Goal: Transaction & Acquisition: Purchase product/service

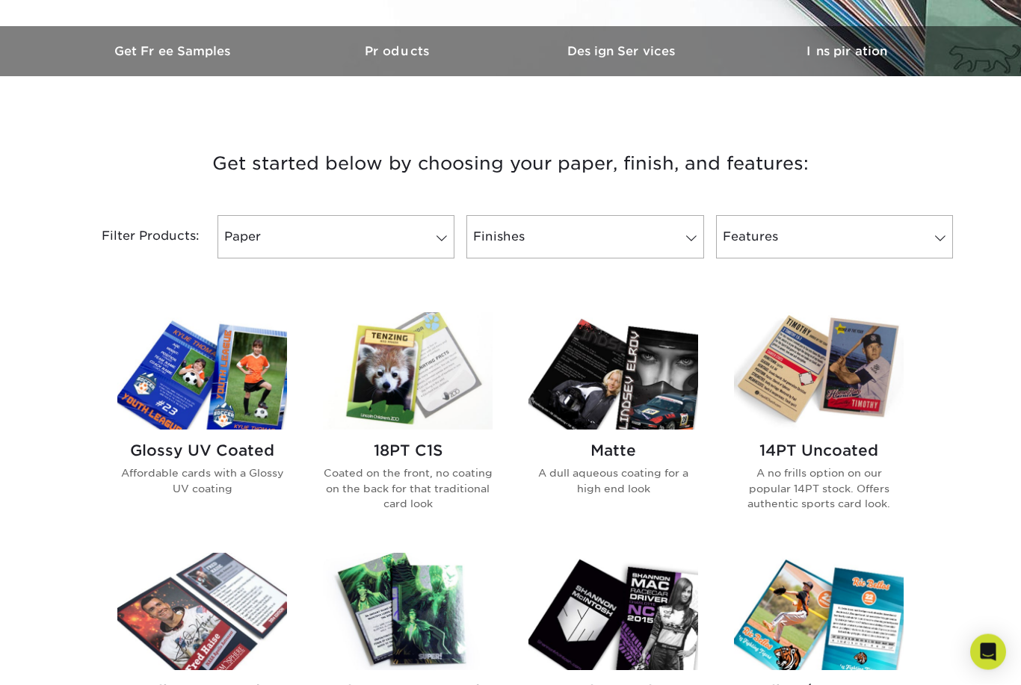
scroll to position [443, 0]
click at [443, 238] on span at bounding box center [441, 238] width 21 height 12
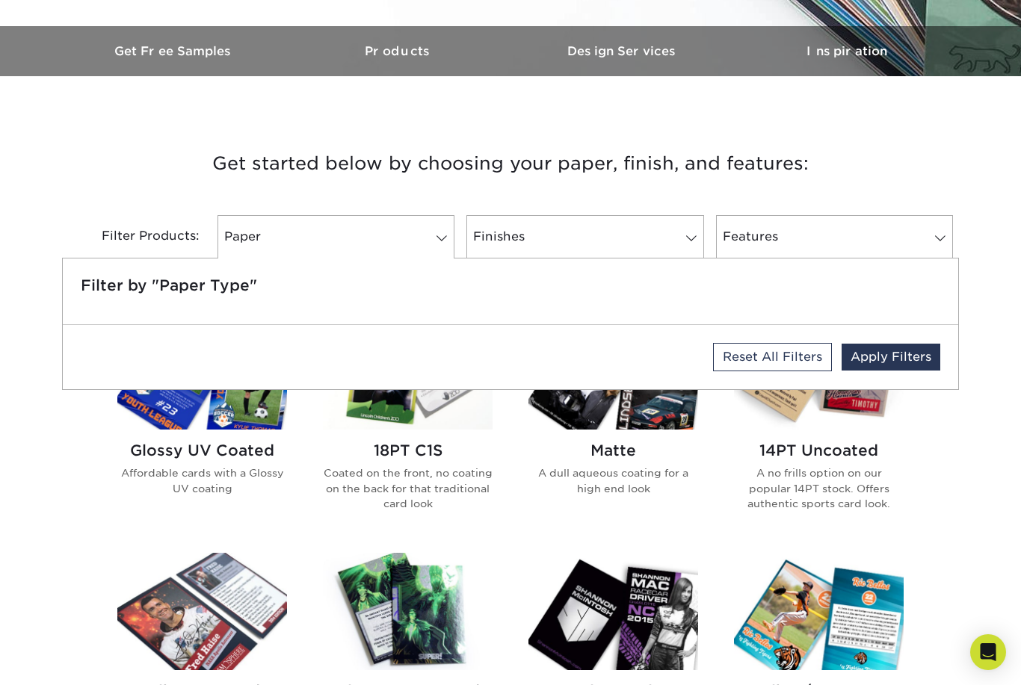
click at [352, 229] on link "Paper" at bounding box center [336, 236] width 237 height 43
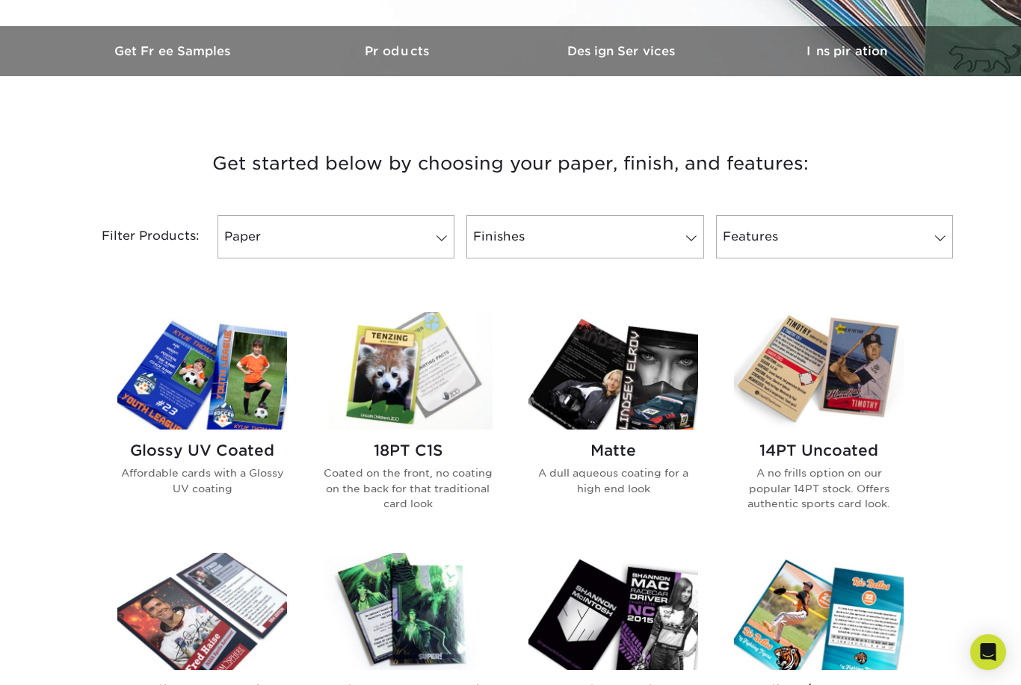
click at [386, 230] on link "Paper" at bounding box center [336, 236] width 237 height 43
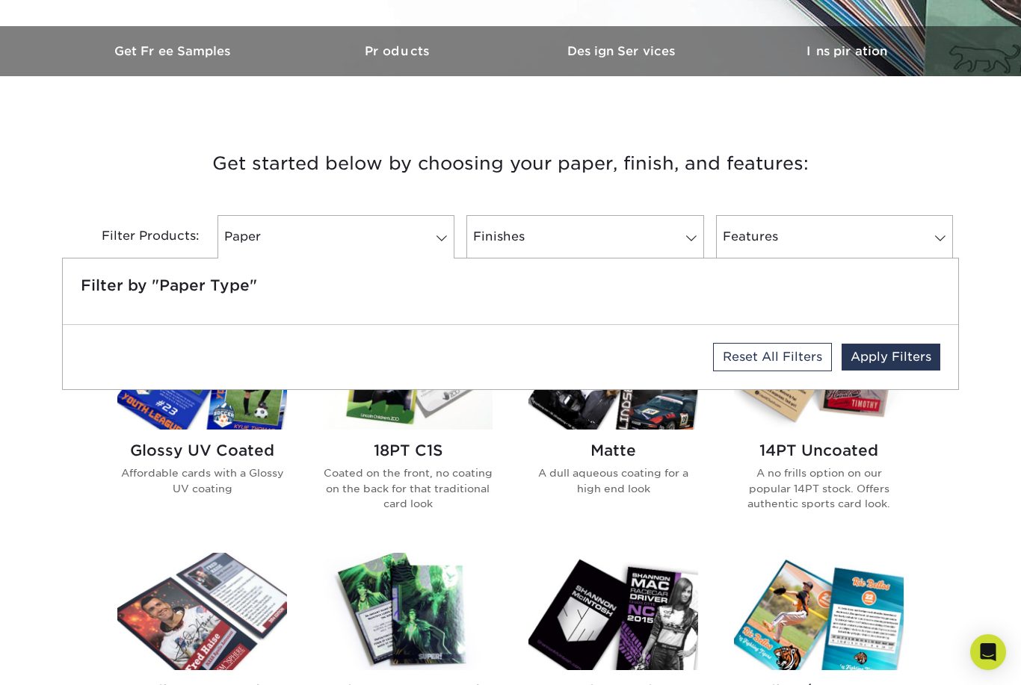
click at [412, 238] on link "Paper" at bounding box center [336, 236] width 237 height 43
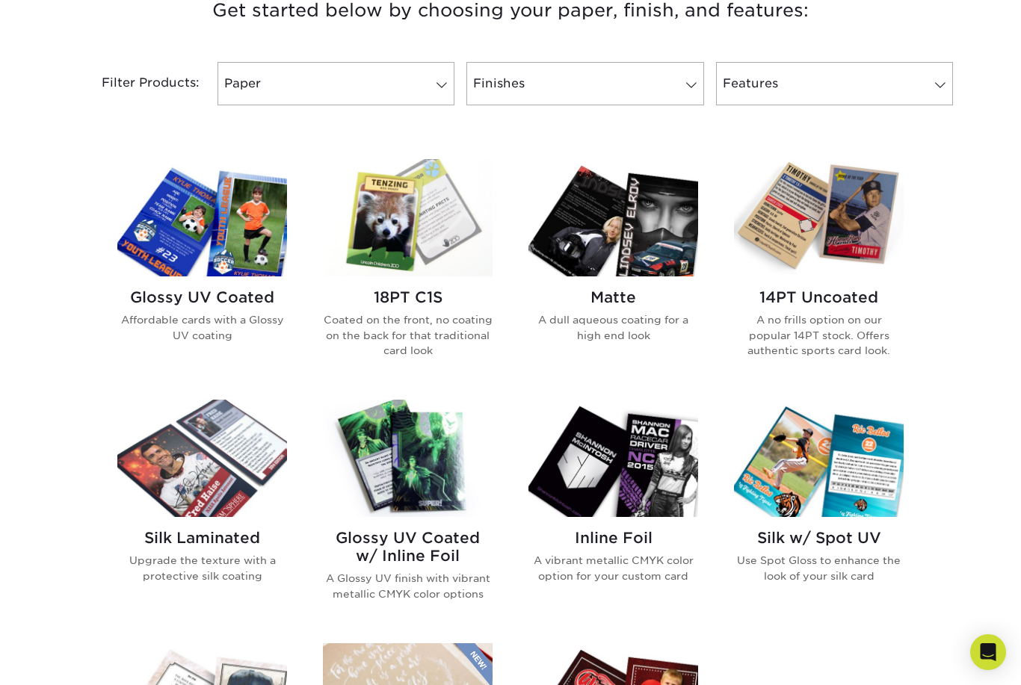
scroll to position [596, 0]
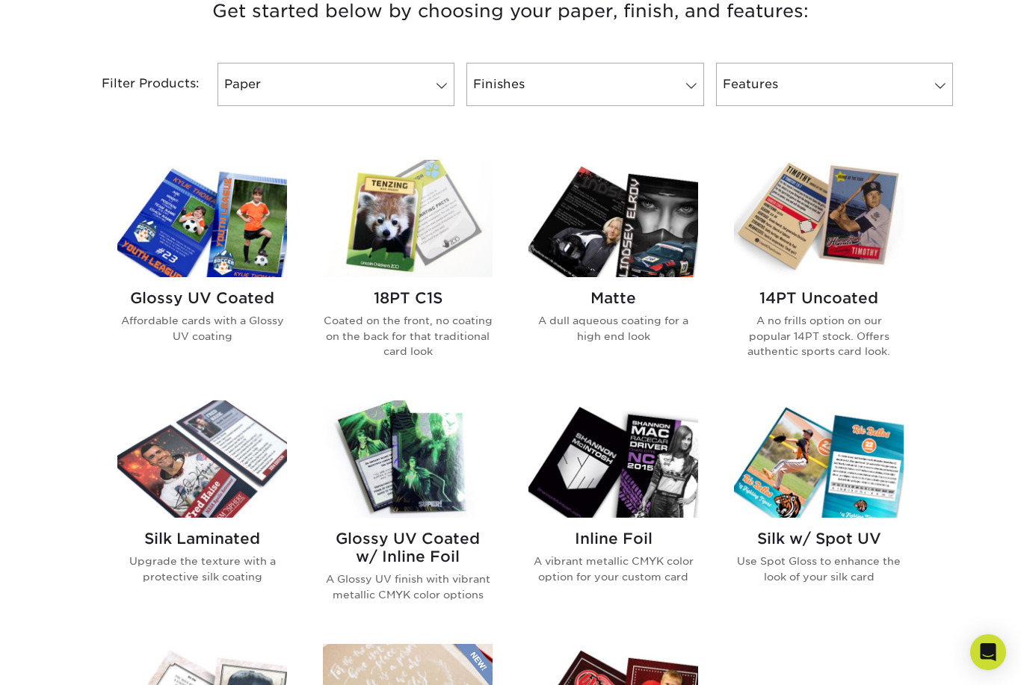
click at [249, 224] on img at bounding box center [202, 218] width 170 height 117
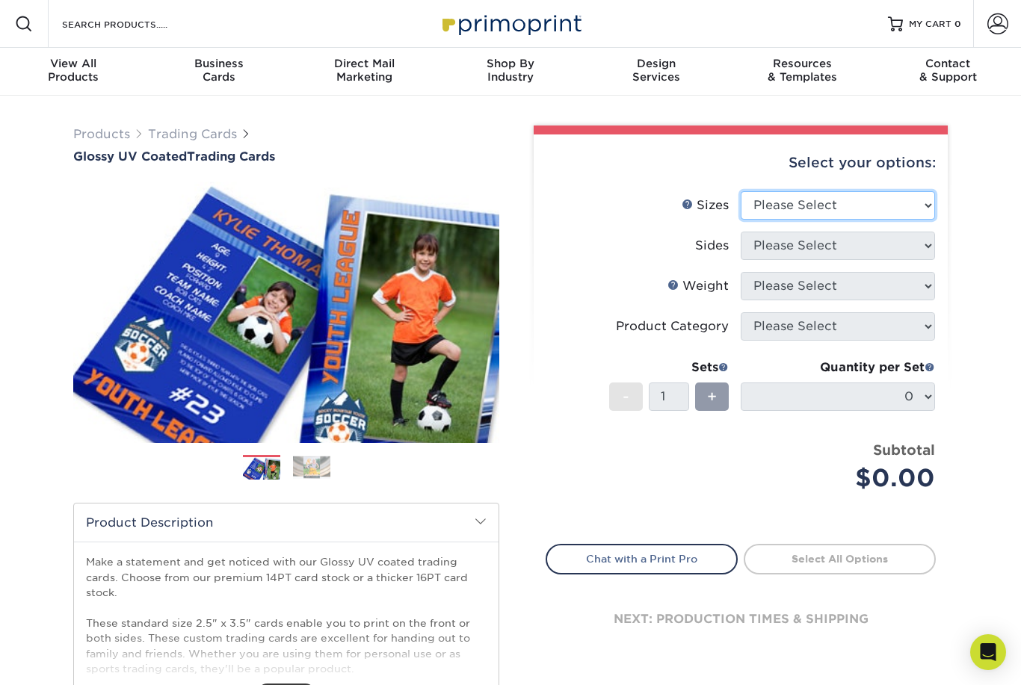
click at [892, 204] on select "Please Select 2.5" x 3.5"" at bounding box center [838, 205] width 194 height 28
select select "2.50x3.50"
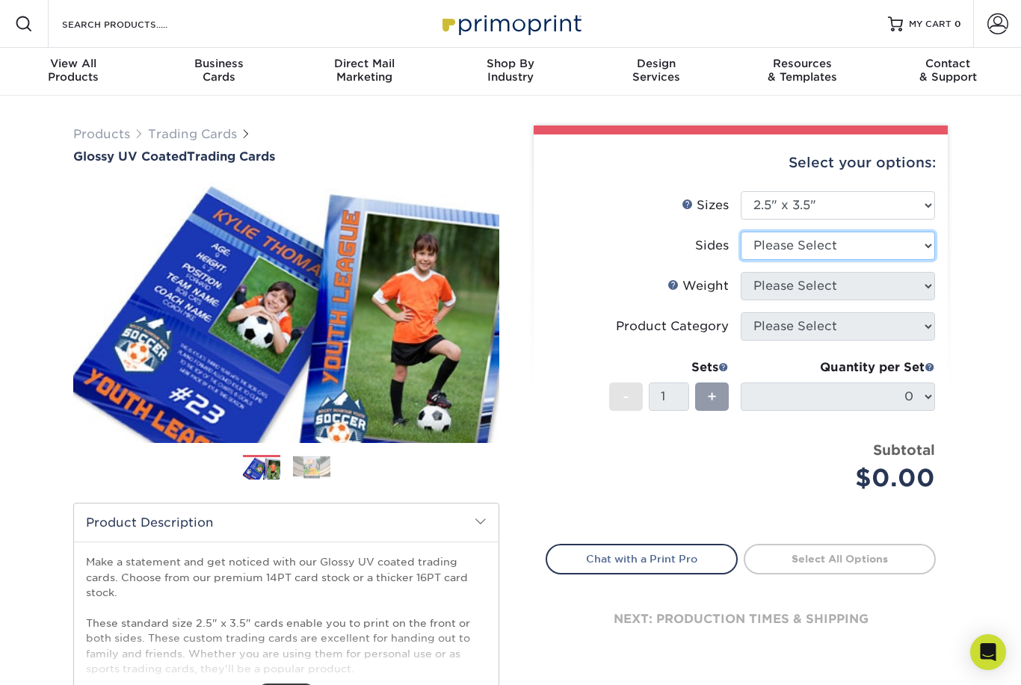
click at [877, 247] on select "Please Select Print Both Sides Print Front Only" at bounding box center [838, 246] width 194 height 28
select select "13abbda7-1d64-4f25-8bb2-c179b224825d"
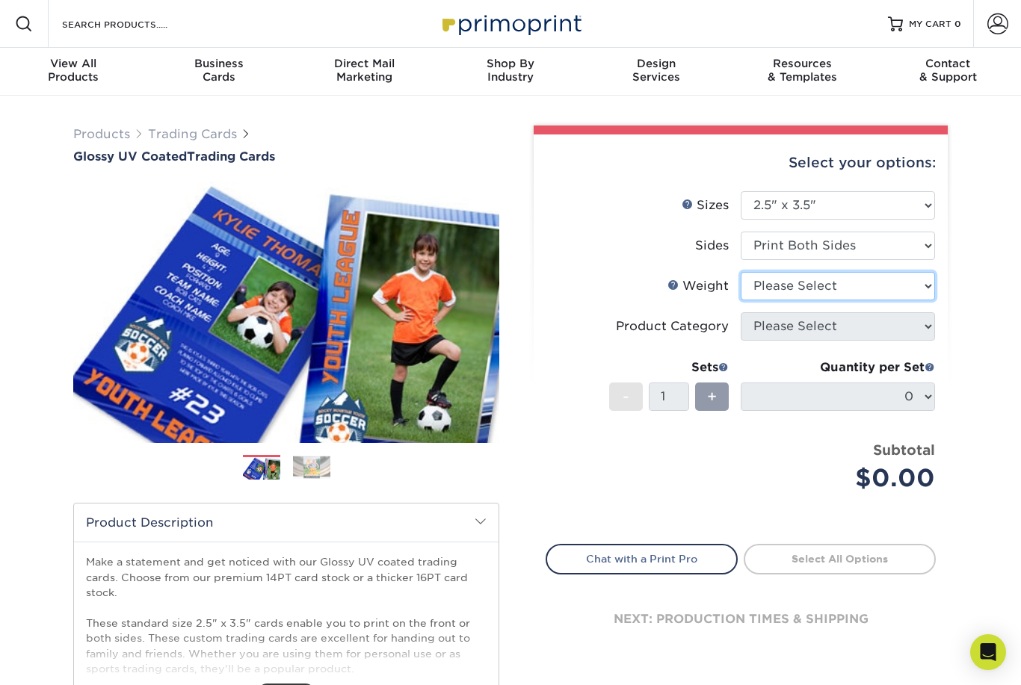
click at [849, 293] on select "Please Select 16PT 14PT 18PT C1S" at bounding box center [838, 286] width 194 height 28
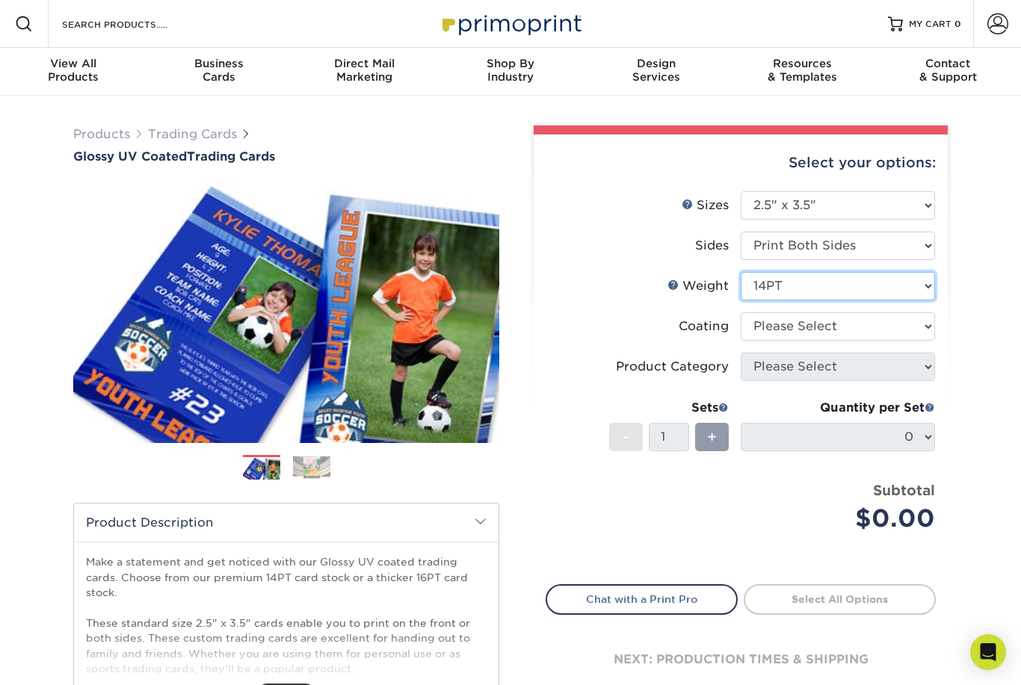
click at [917, 297] on select "Please Select 16PT 14PT 18PT C1S" at bounding box center [838, 286] width 194 height 28
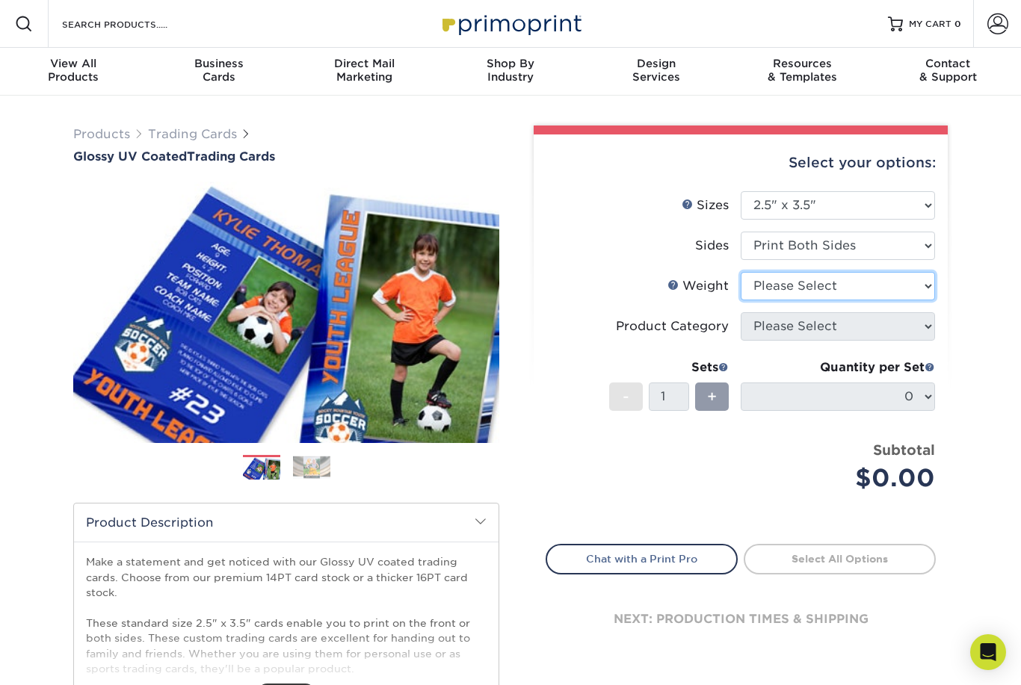
click at [913, 286] on select "Please Select 16PT 14PT 18PT C1S" at bounding box center [838, 286] width 194 height 28
select select "14PT"
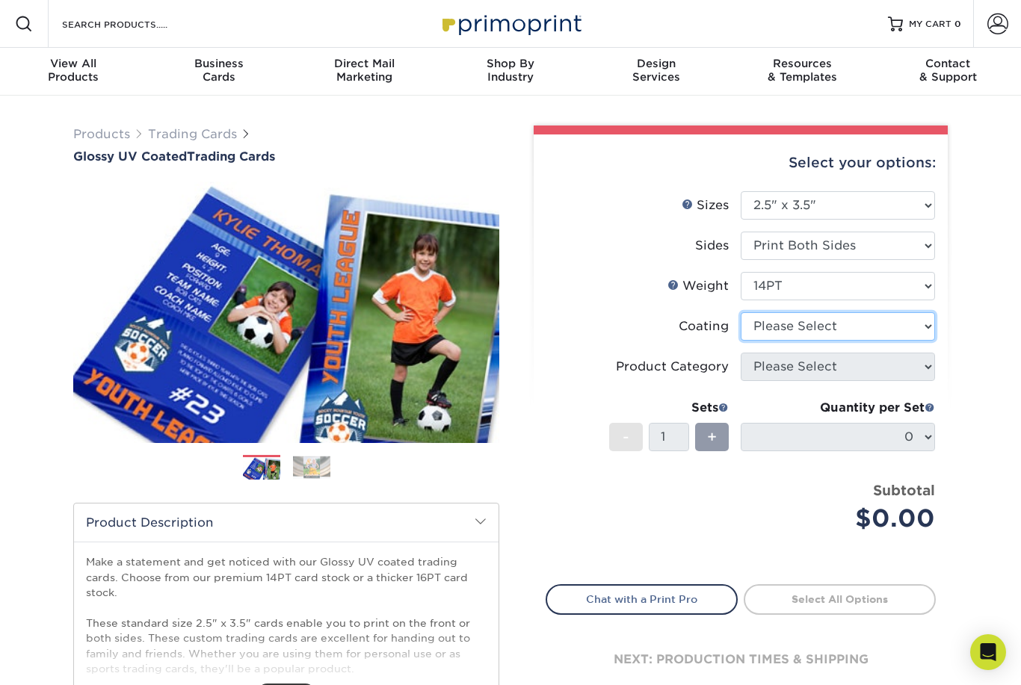
click at [911, 329] on select at bounding box center [838, 326] width 194 height 28
select select "ae367451-b2b8-45df-a344-0f05b6a12993"
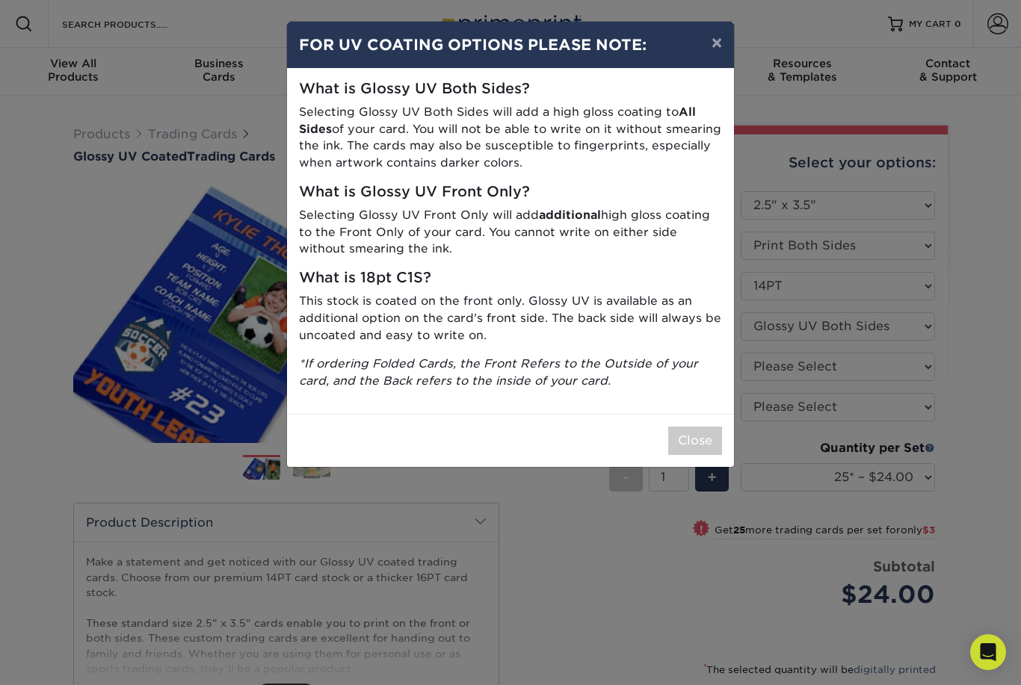
click at [614, 575] on div "× FOR UV COATING OPTIONS PLEASE NOTE: What is Glossy UV Both Sides? Selecting G…" at bounding box center [510, 342] width 1021 height 685
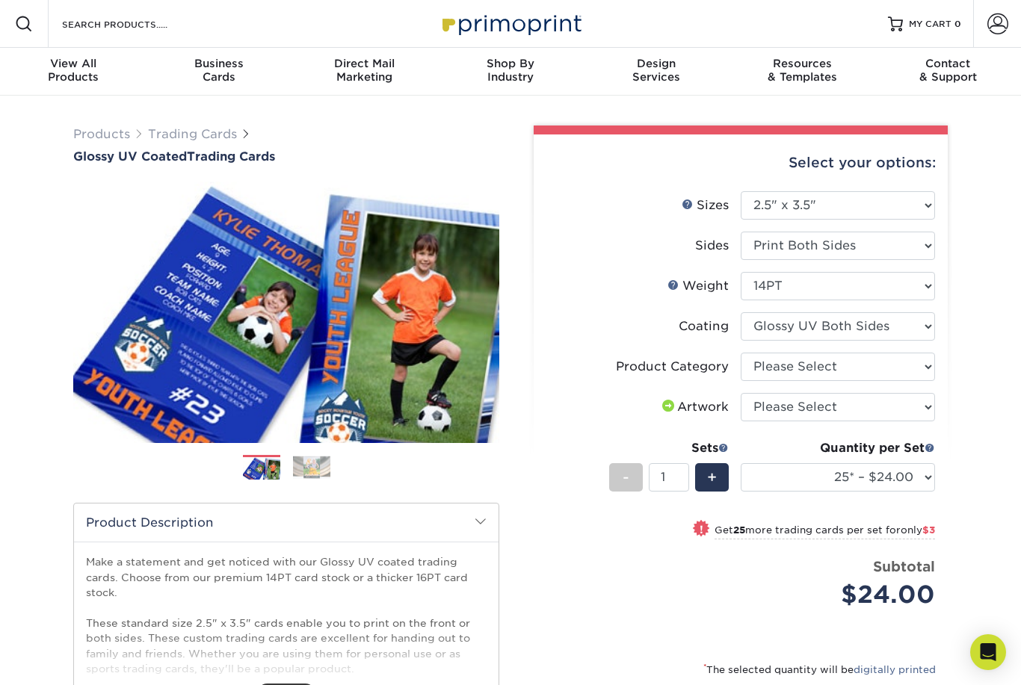
click at [692, 430] on li "Artwork Please Select I will upload files I need a design - $100" at bounding box center [740, 413] width 389 height 40
click at [883, 333] on select at bounding box center [838, 326] width 194 height 28
click at [822, 372] on select "Please Select Trading Cards" at bounding box center [838, 367] width 194 height 28
select select "c2f9bce9-36c2-409d-b101-c29d9d031e18"
click at [813, 410] on select "Please Select I will upload files I need a design - $100" at bounding box center [838, 407] width 194 height 28
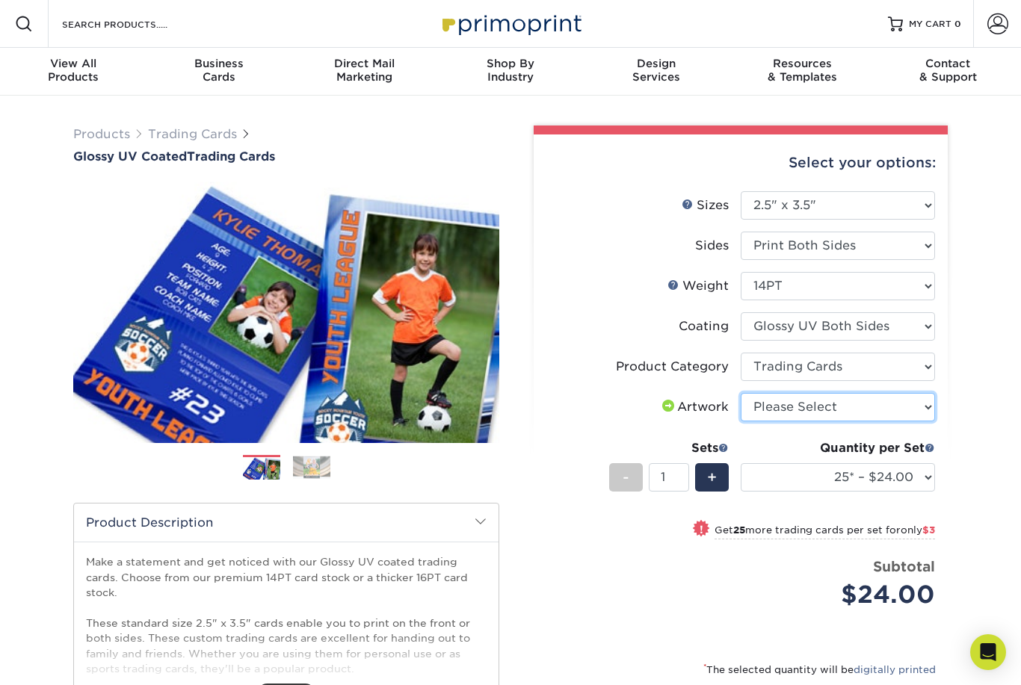
select select "upload"
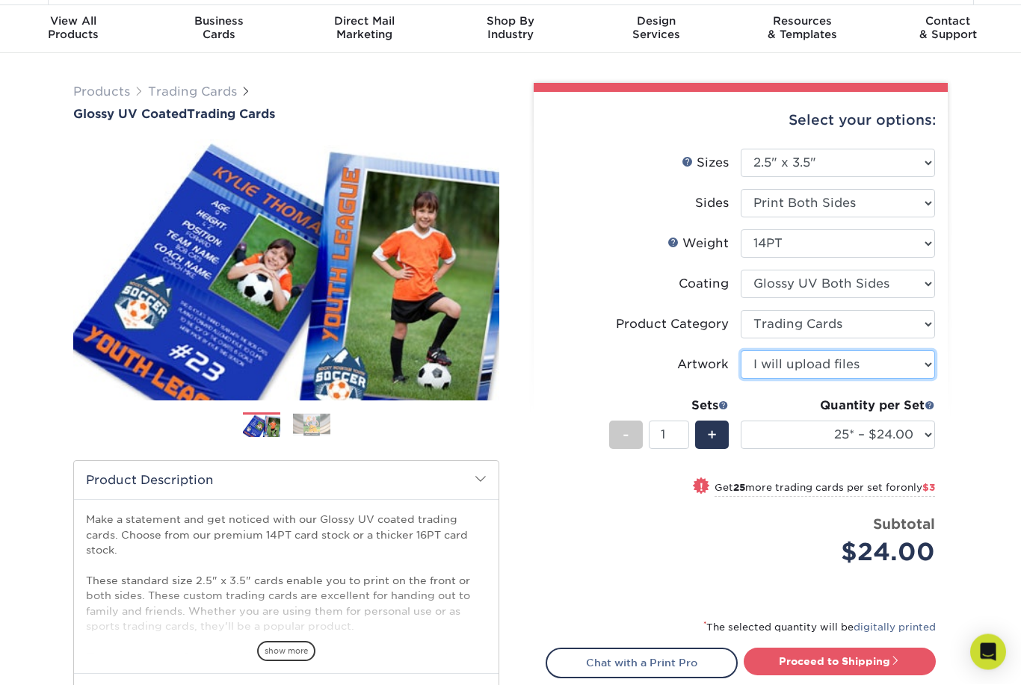
scroll to position [43, 0]
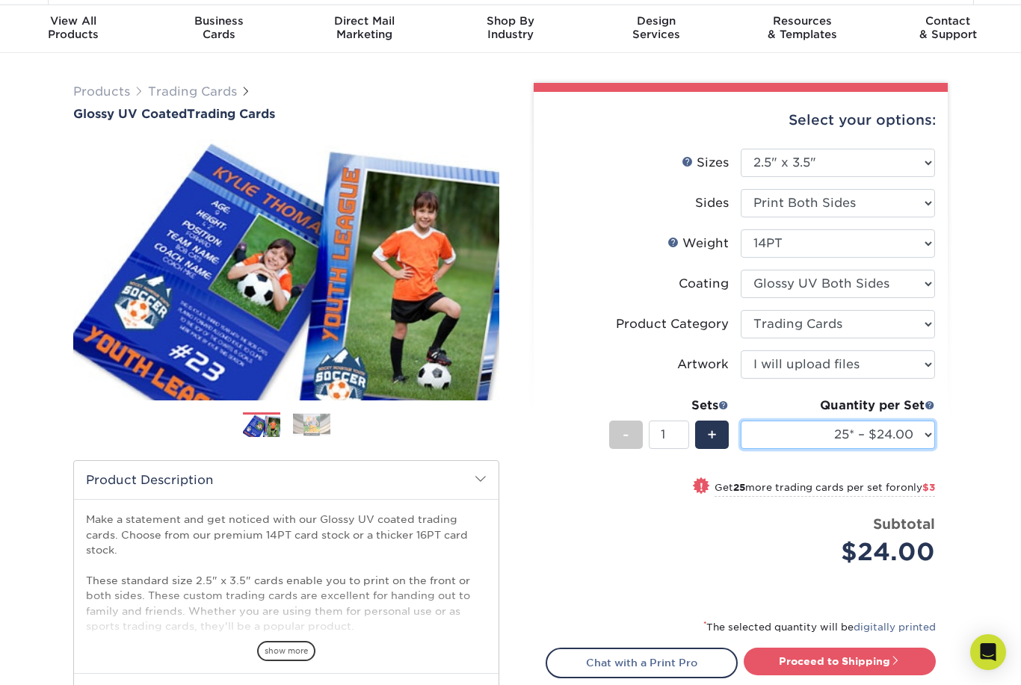
click at [922, 445] on select "25* – $24.00 50* – $27.00 75* – $34.00 100* – $37.00 250* – $48.00 500 – $59.00…" at bounding box center [838, 435] width 194 height 28
click at [925, 430] on select "25* – $24.00 50* – $27.00 75* – $34.00 100* – $37.00 250* – $48.00 500 – $59.00…" at bounding box center [838, 435] width 194 height 28
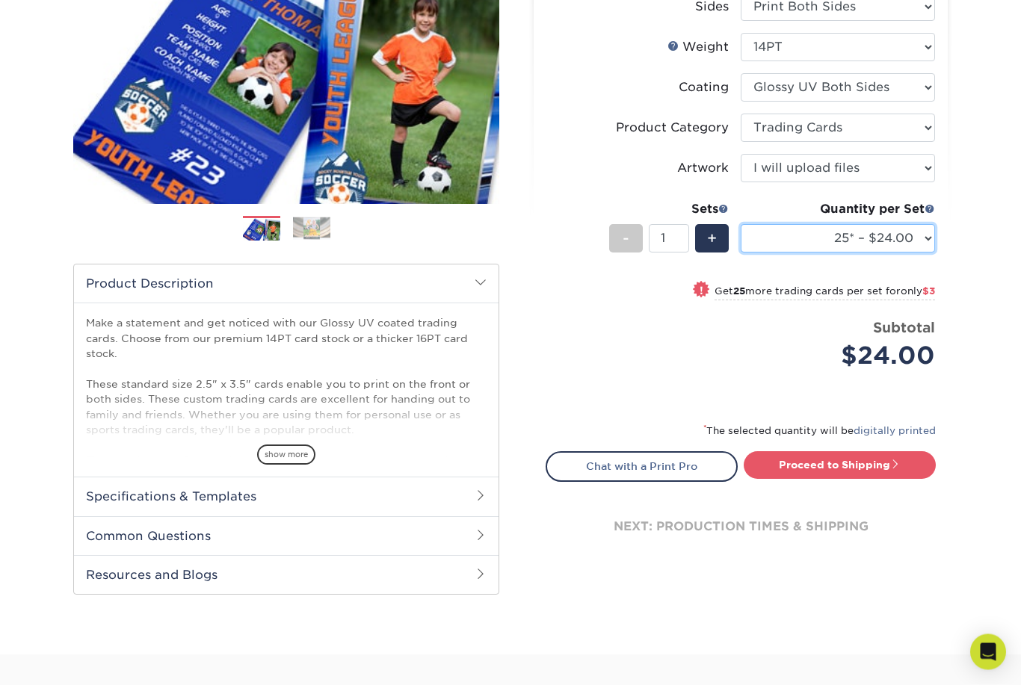
scroll to position [244, 0]
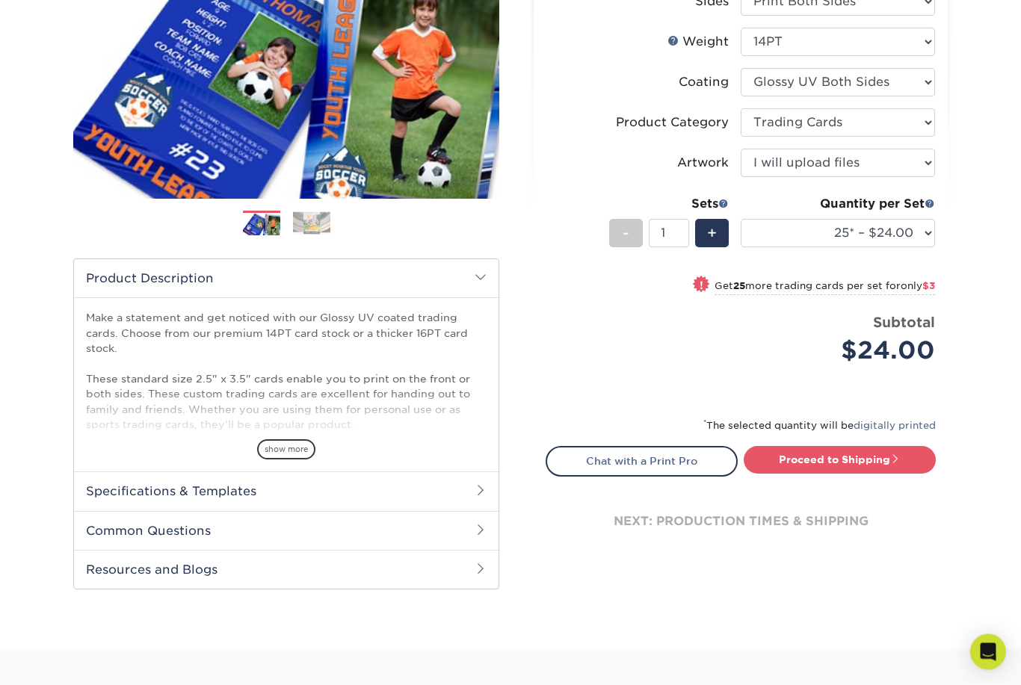
click at [292, 440] on span "show more" at bounding box center [286, 450] width 58 height 20
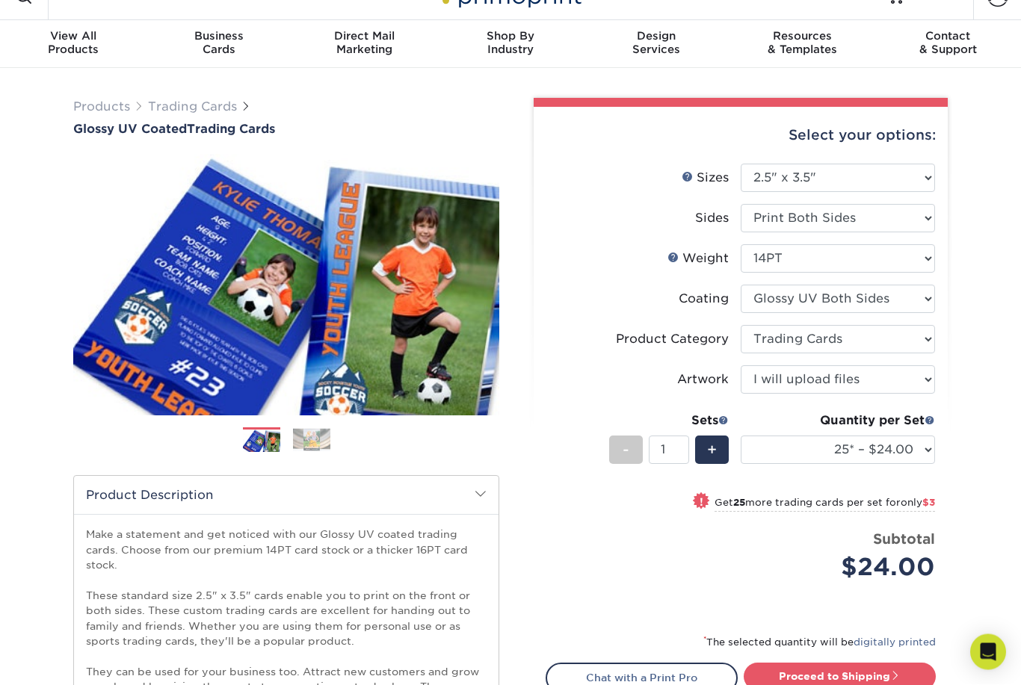
scroll to position [0, 0]
